Goal: Transaction & Acquisition: Purchase product/service

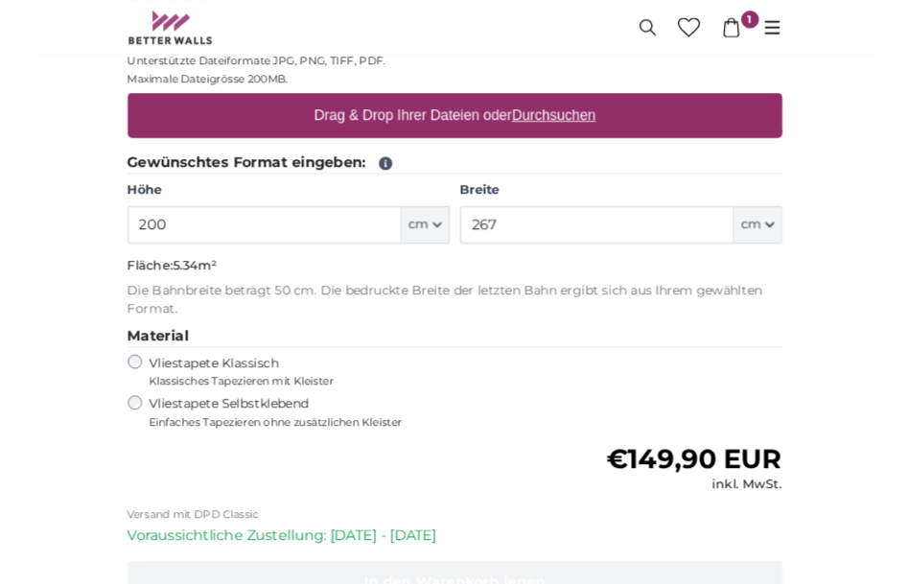
scroll to position [819, 0]
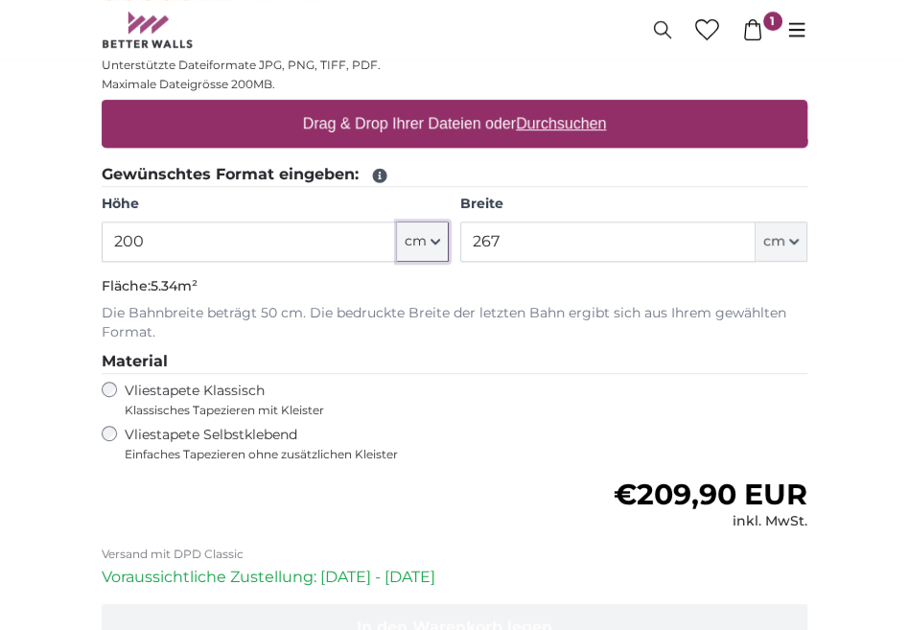
click at [428, 243] on button "cm" at bounding box center [423, 241] width 52 height 40
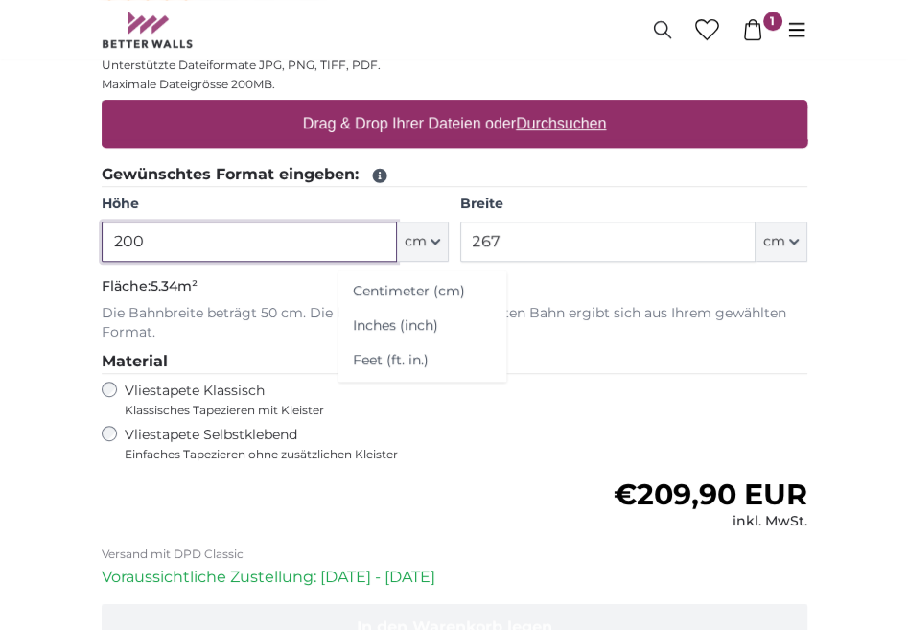
click at [166, 239] on input "200" at bounding box center [249, 241] width 295 height 40
type input "2"
type input "170"
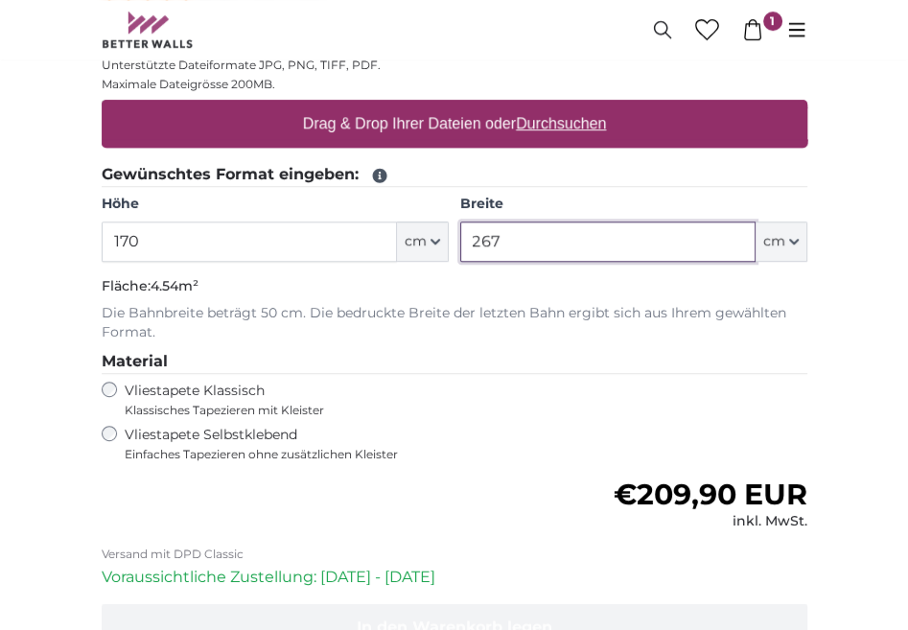
click at [529, 232] on input "267" at bounding box center [607, 241] width 295 height 40
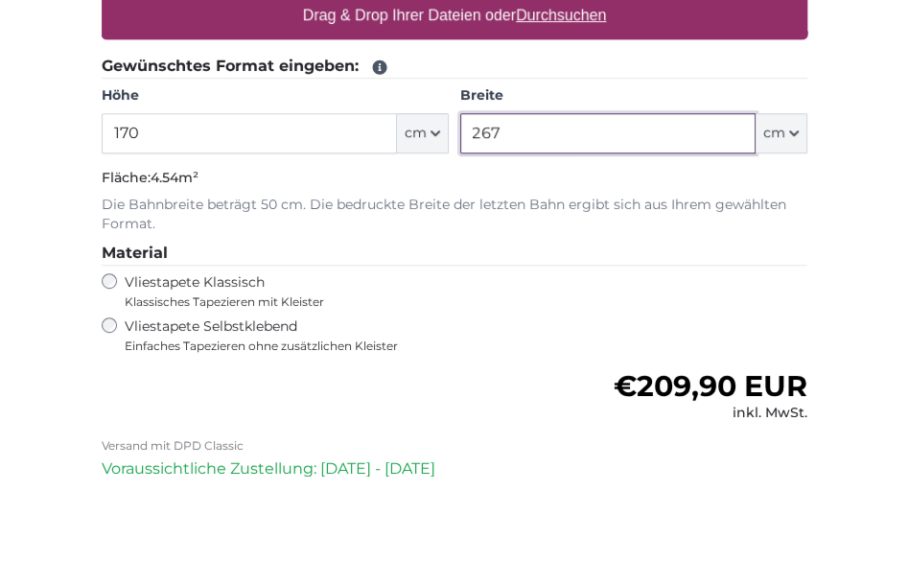
scroll to position [819, 0]
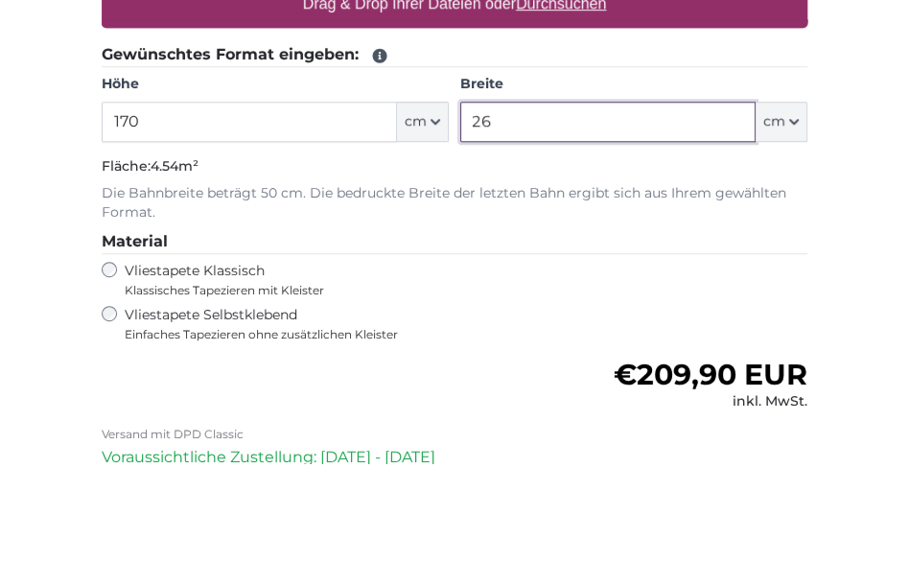
type input "2"
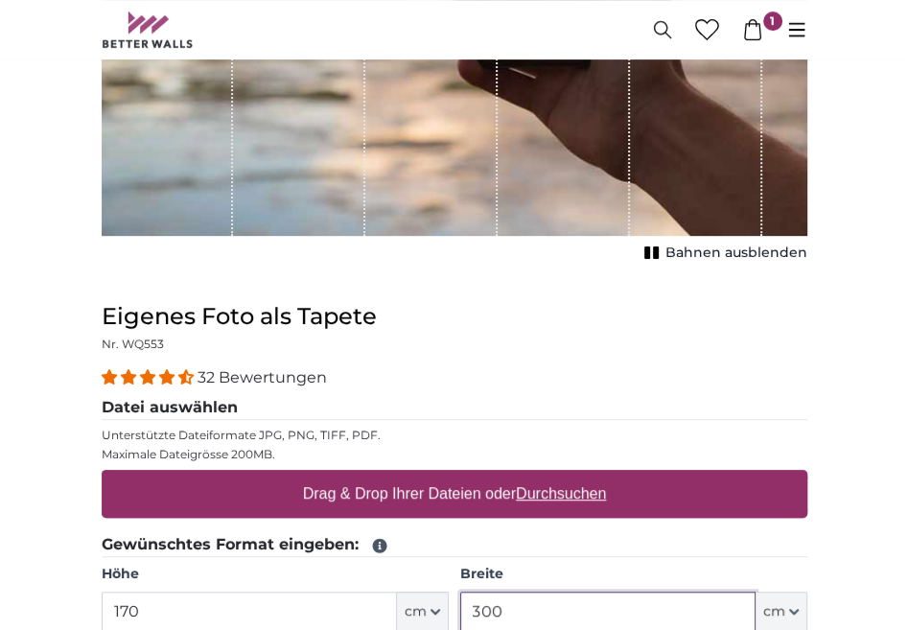
scroll to position [452, 0]
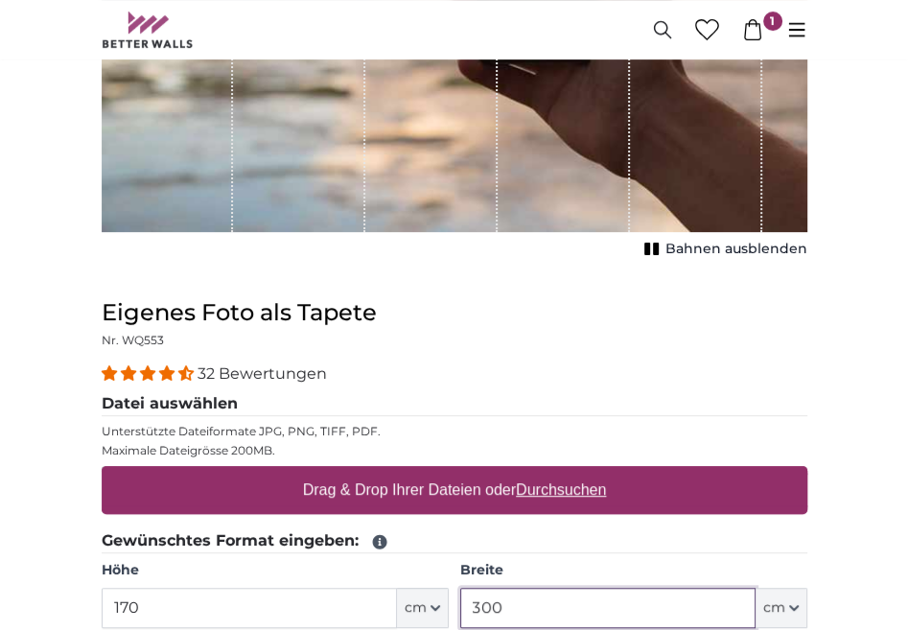
type input "300"
click at [557, 490] on u "Durchsuchen" at bounding box center [561, 489] width 90 height 16
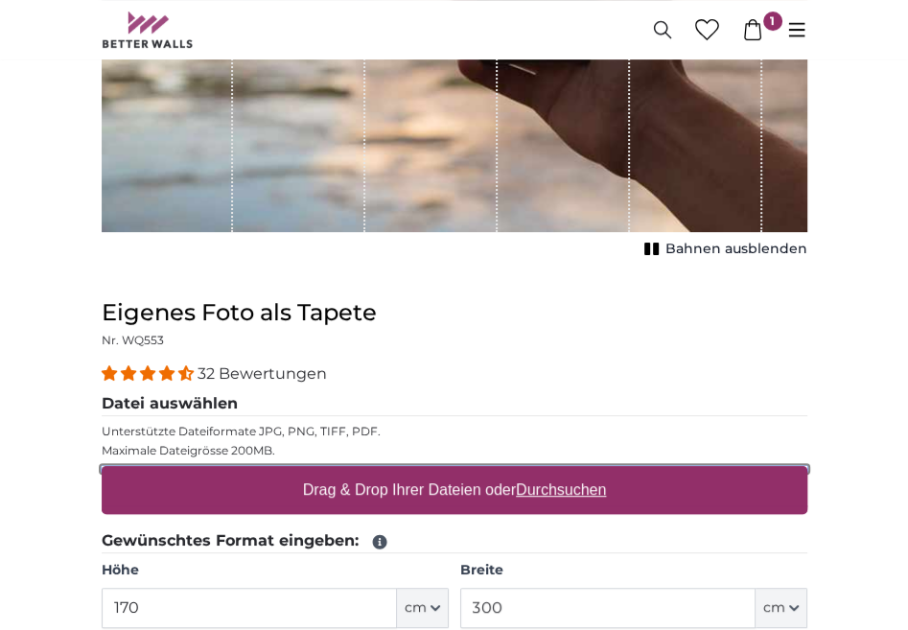
click at [557, 472] on input "Drag & Drop Ihrer Dateien oder Durchsuchen" at bounding box center [454, 469] width 705 height 6
click at [562, 493] on u "Durchsuchen" at bounding box center [561, 489] width 90 height 16
click at [562, 472] on input "Drag & Drop Ihrer Dateien oder Durchsuchen" at bounding box center [454, 469] width 705 height 6
type input "**********"
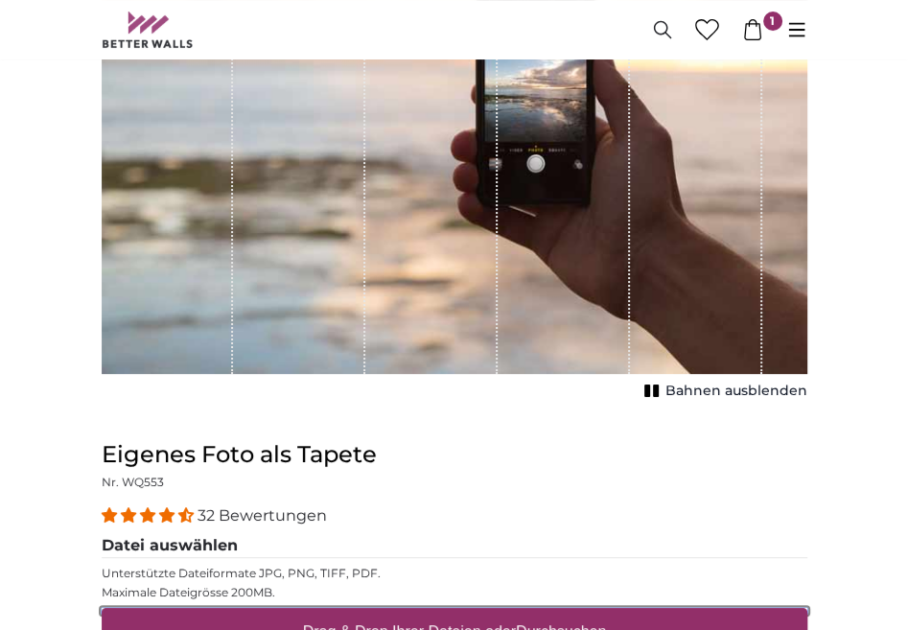
scroll to position [0, 0]
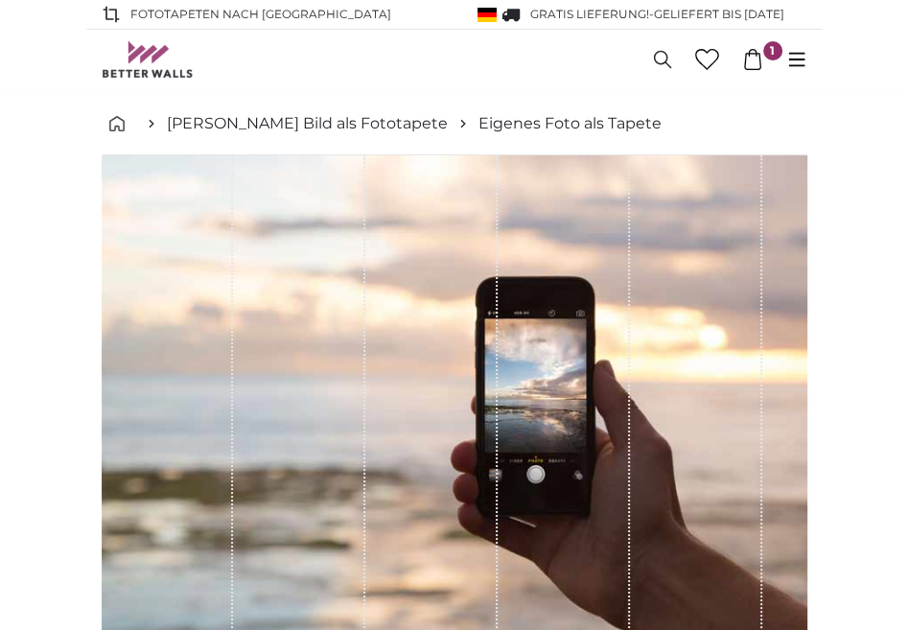
click at [791, 64] on icon at bounding box center [796, 59] width 16 height 14
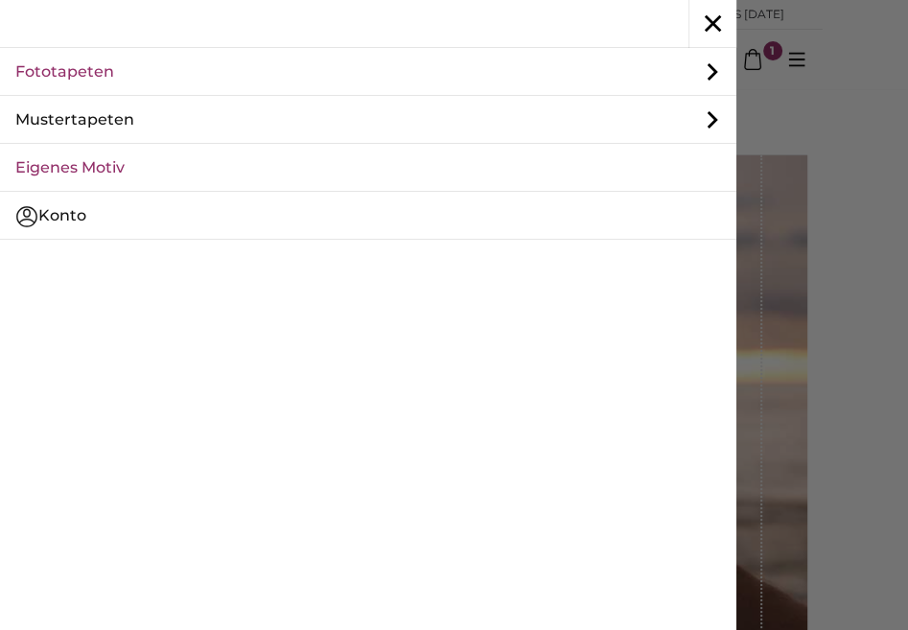
click at [711, 80] on icon at bounding box center [712, 72] width 48 height 48
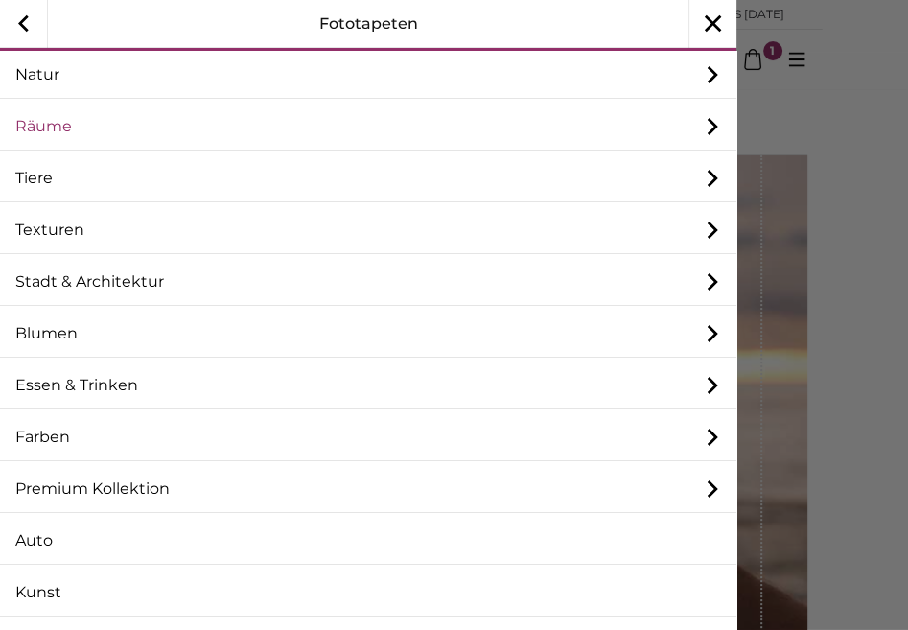
click at [708, 123] on icon at bounding box center [712, 127] width 48 height 48
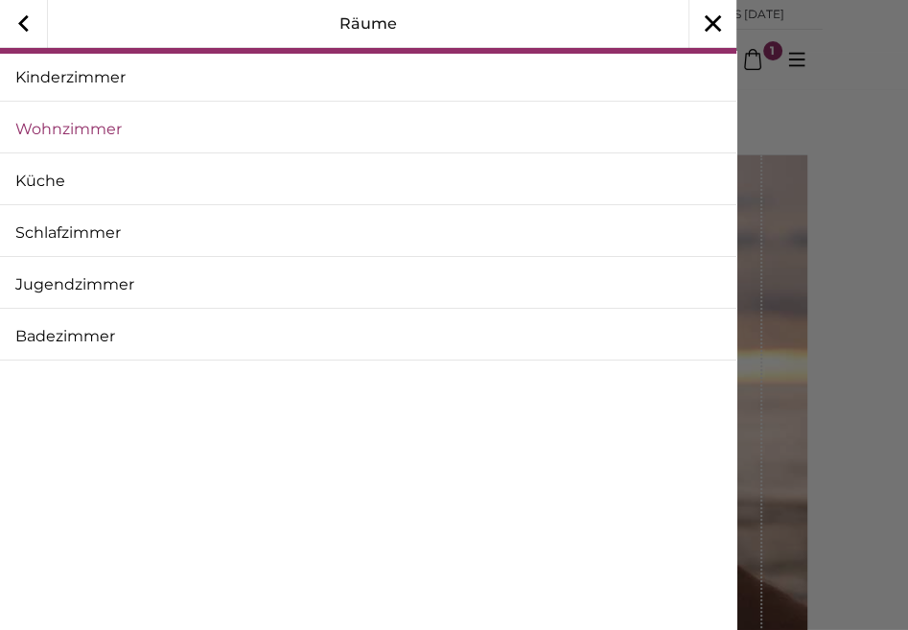
click at [369, 130] on link "Wohnzimmer" at bounding box center [368, 129] width 736 height 48
